Goal: Task Accomplishment & Management: Manage account settings

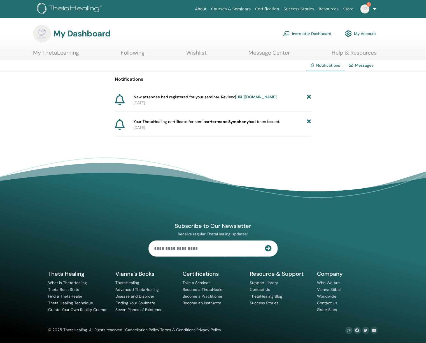
click at [308, 97] on icon at bounding box center [309, 97] width 4 height 6
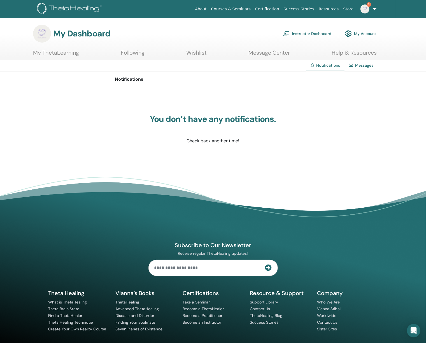
click at [322, 33] on link "Instructor Dashboard" at bounding box center [307, 33] width 48 height 12
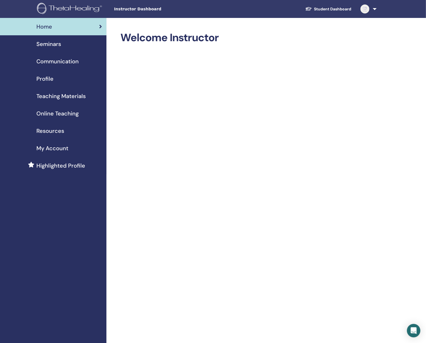
click at [52, 43] on span "Seminars" at bounding box center [48, 44] width 25 height 8
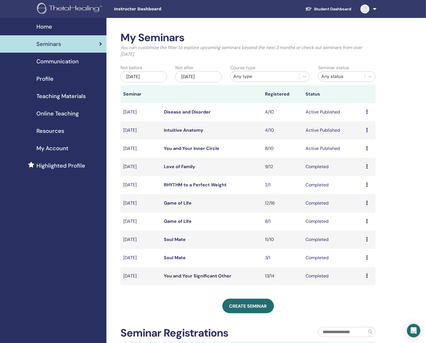
click at [176, 150] on link "You and Your Inner Circle" at bounding box center [191, 148] width 55 height 6
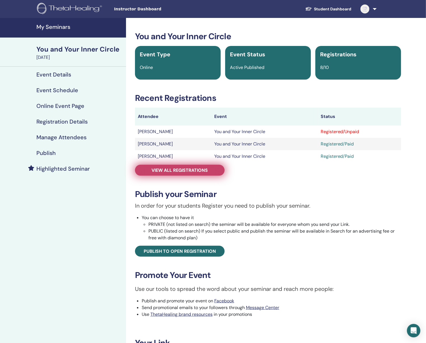
click at [218, 166] on link "View all registrations" at bounding box center [180, 170] width 90 height 11
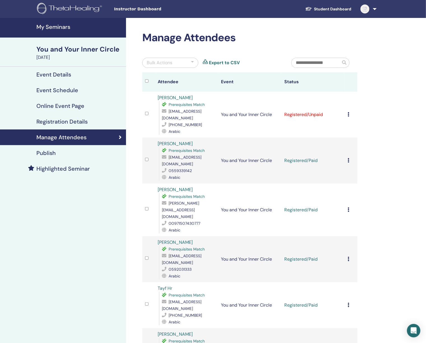
click at [348, 112] on icon at bounding box center [348, 114] width 2 height 4
click at [349, 157] on p "Complete and Certify" at bounding box center [354, 157] width 44 height 7
click at [348, 158] on icon at bounding box center [348, 160] width 2 height 4
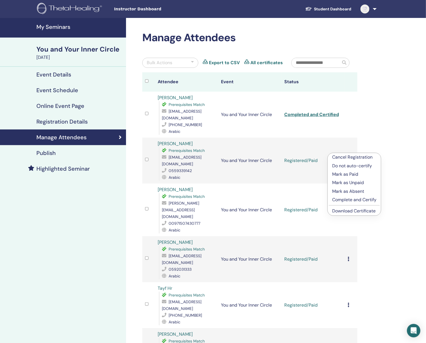
click at [344, 199] on p "Complete and Certify" at bounding box center [354, 199] width 44 height 7
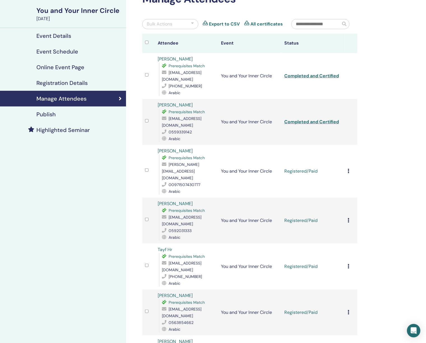
scroll to position [42, 0]
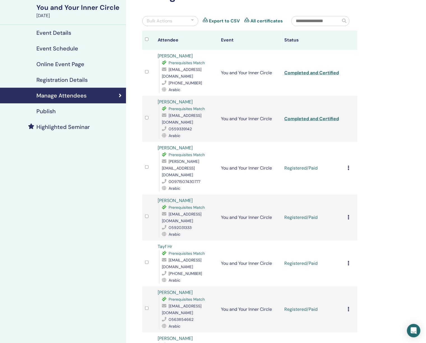
click at [348, 165] on icon at bounding box center [348, 167] width 2 height 4
click at [347, 201] on p "Complete and Certify" at bounding box center [354, 200] width 44 height 7
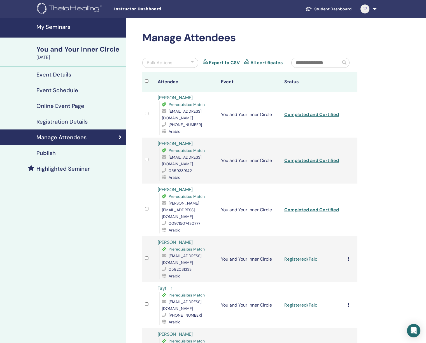
scroll to position [42, 0]
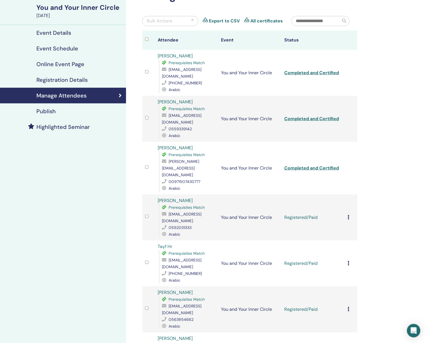
click at [348, 215] on icon at bounding box center [348, 217] width 2 height 4
click at [337, 244] on p "Complete and Certify" at bounding box center [354, 242] width 44 height 7
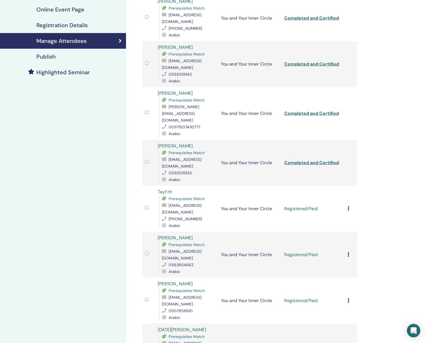
scroll to position [97, 0]
click at [347, 206] on icon at bounding box center [348, 208] width 2 height 4
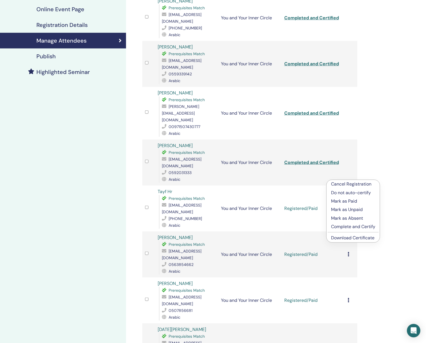
click at [342, 226] on p "Complete and Certify" at bounding box center [353, 226] width 44 height 7
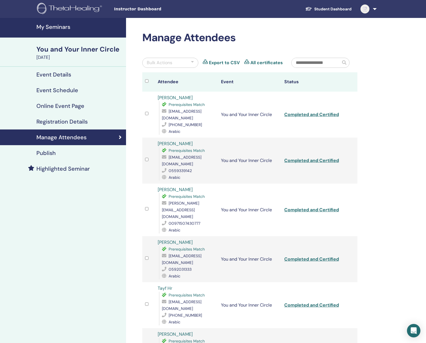
scroll to position [97, 0]
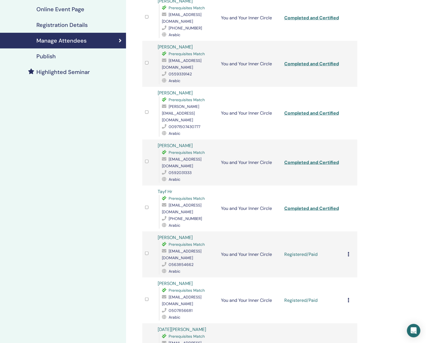
click at [349, 252] on icon at bounding box center [348, 254] width 2 height 4
click at [345, 266] on p "Complete and Certify" at bounding box center [354, 265] width 44 height 7
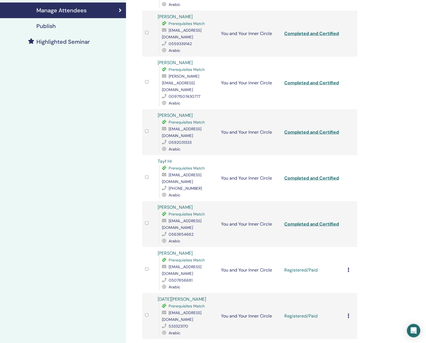
scroll to position [128, 0]
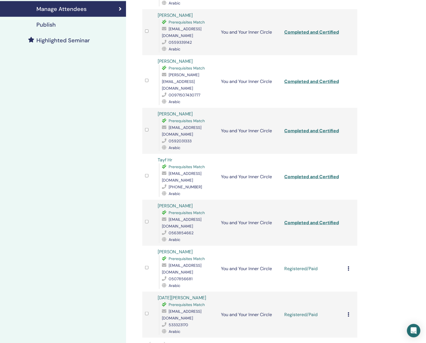
click at [348, 266] on icon at bounding box center [348, 268] width 2 height 4
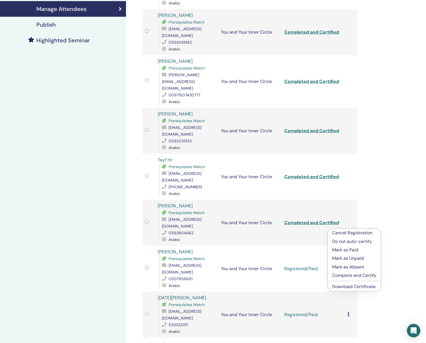
click at [346, 276] on p "Complete and Certify" at bounding box center [354, 275] width 44 height 7
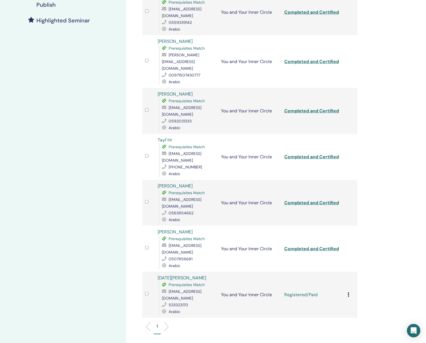
scroll to position [156, 0]
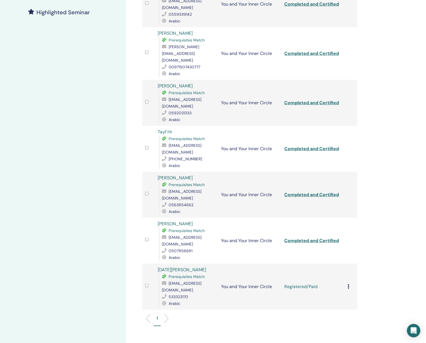
click at [348, 284] on icon at bounding box center [348, 286] width 2 height 4
click at [346, 293] on p "Complete and Certify" at bounding box center [354, 293] width 44 height 7
